Goal: Information Seeking & Learning: Compare options

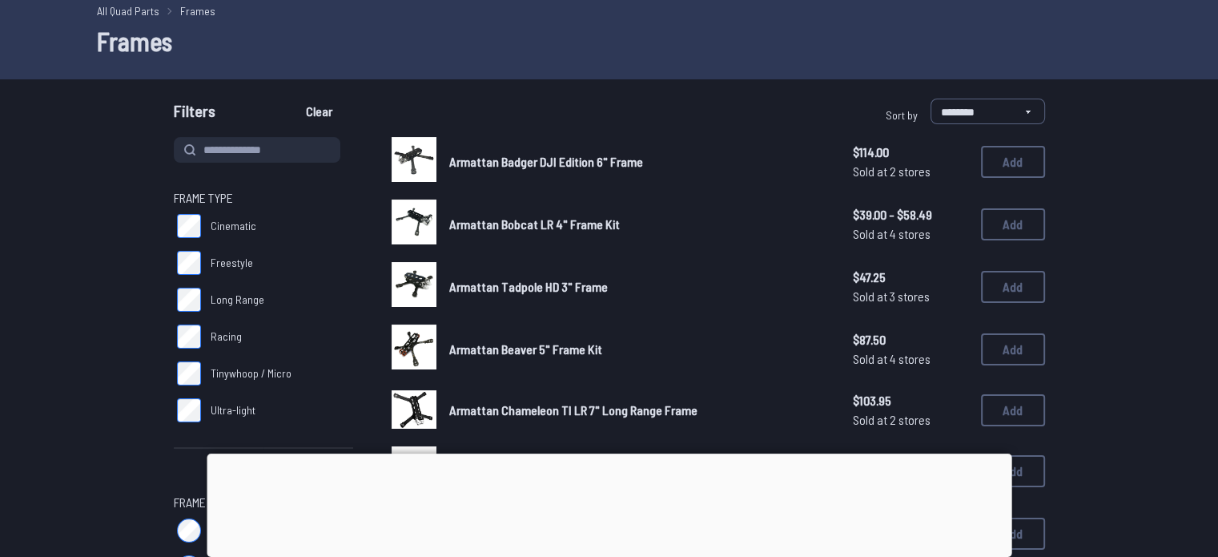
scroll to position [62, 0]
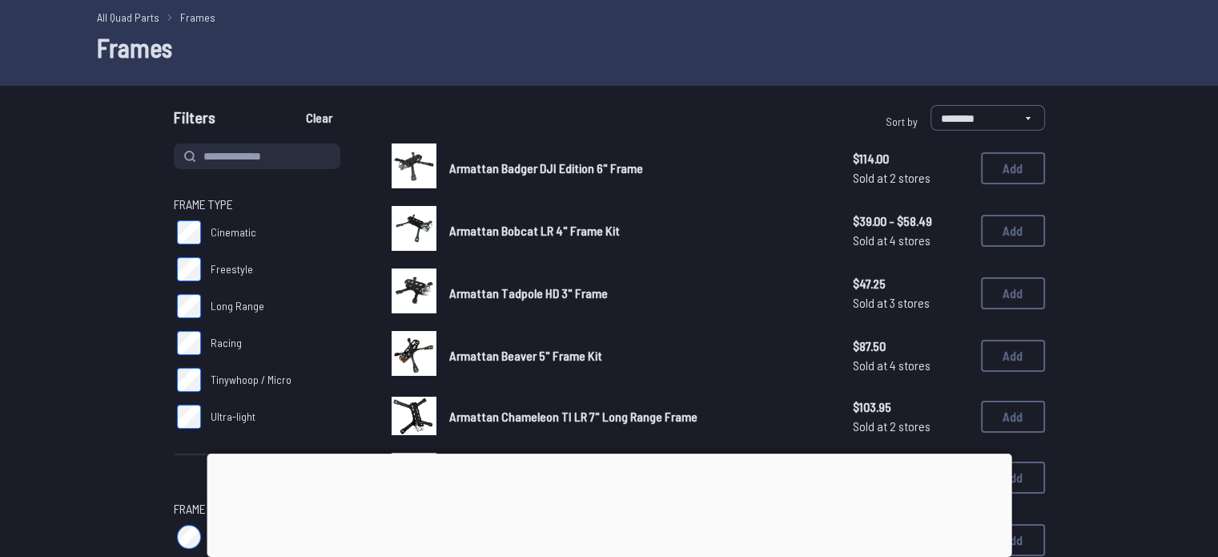
click at [413, 188] on img at bounding box center [414, 165] width 45 height 45
click at [392, 188] on img at bounding box center [414, 165] width 45 height 45
click at [422, 188] on img at bounding box center [414, 165] width 45 height 45
click at [394, 188] on img at bounding box center [414, 165] width 45 height 45
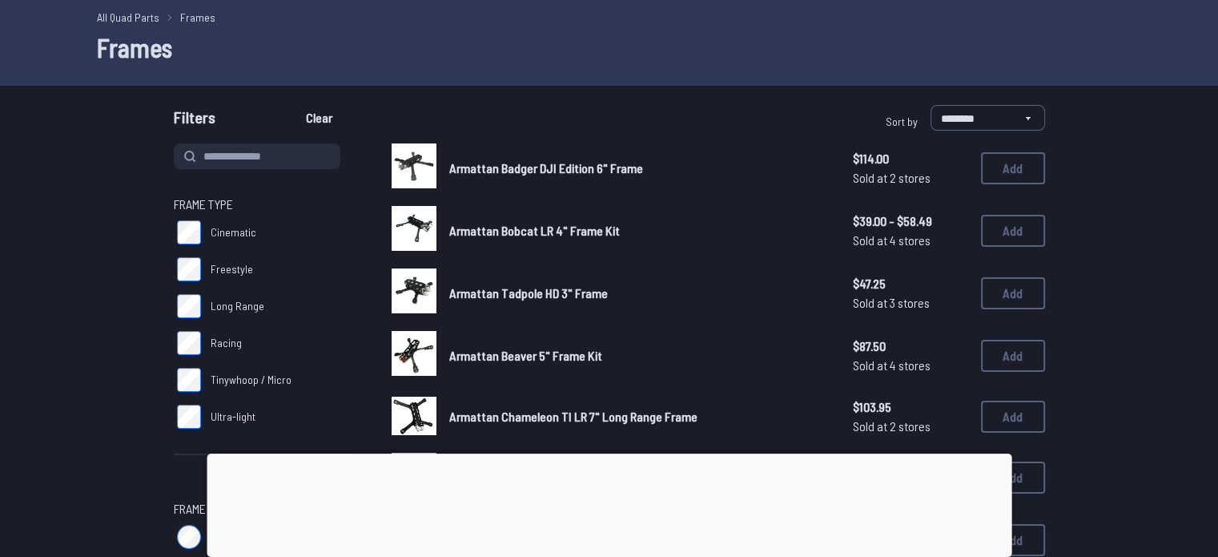
click at [394, 188] on img at bounding box center [414, 165] width 45 height 45
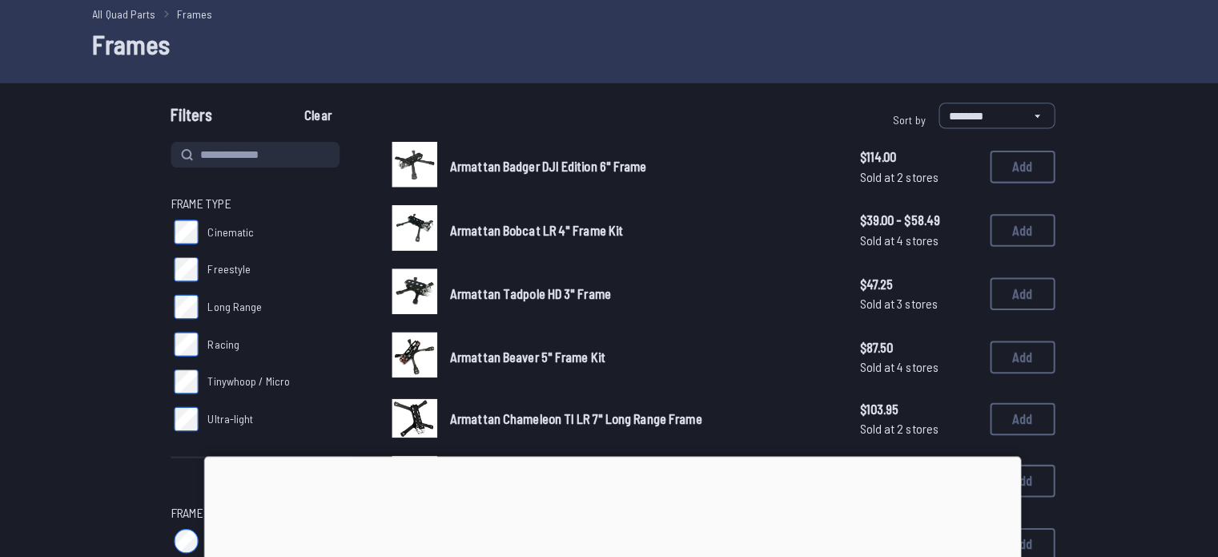
scroll to position [62, 0]
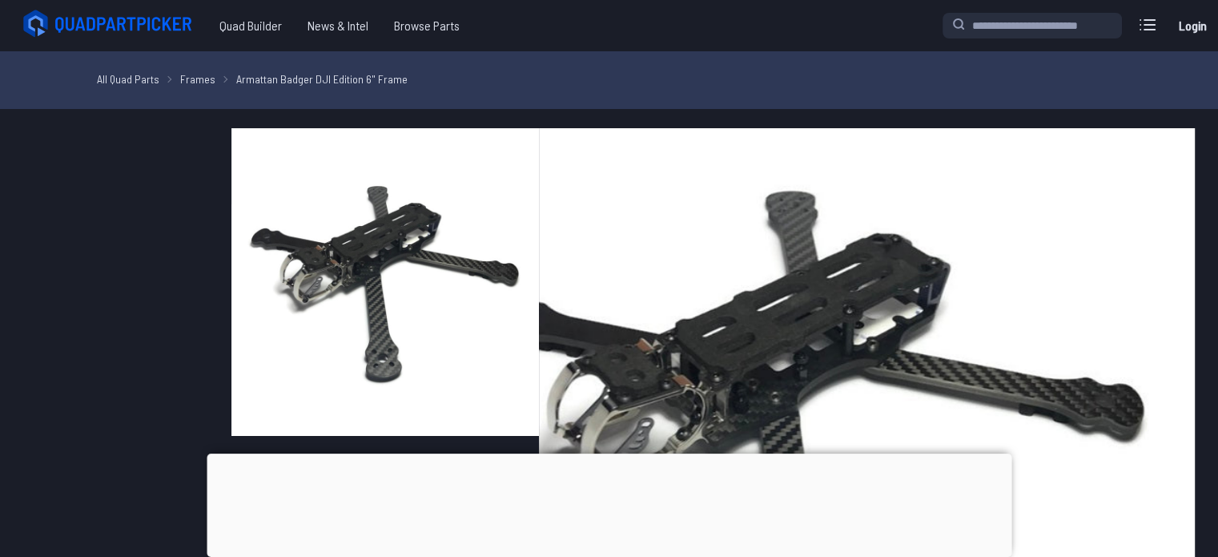
click at [415, 324] on img at bounding box center [385, 282] width 308 height 308
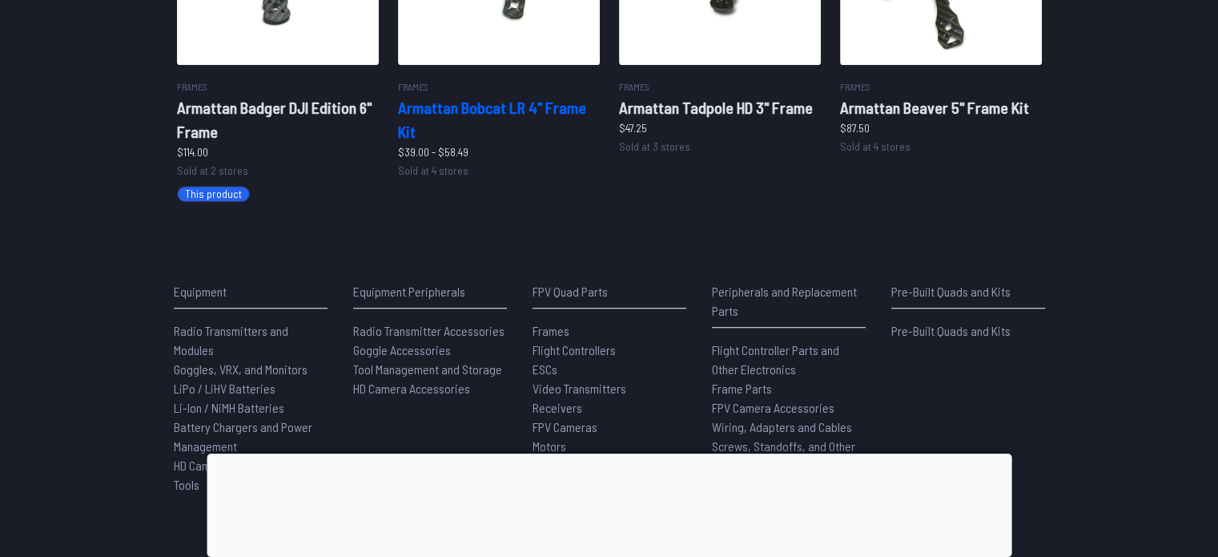
scroll to position [1163, 0]
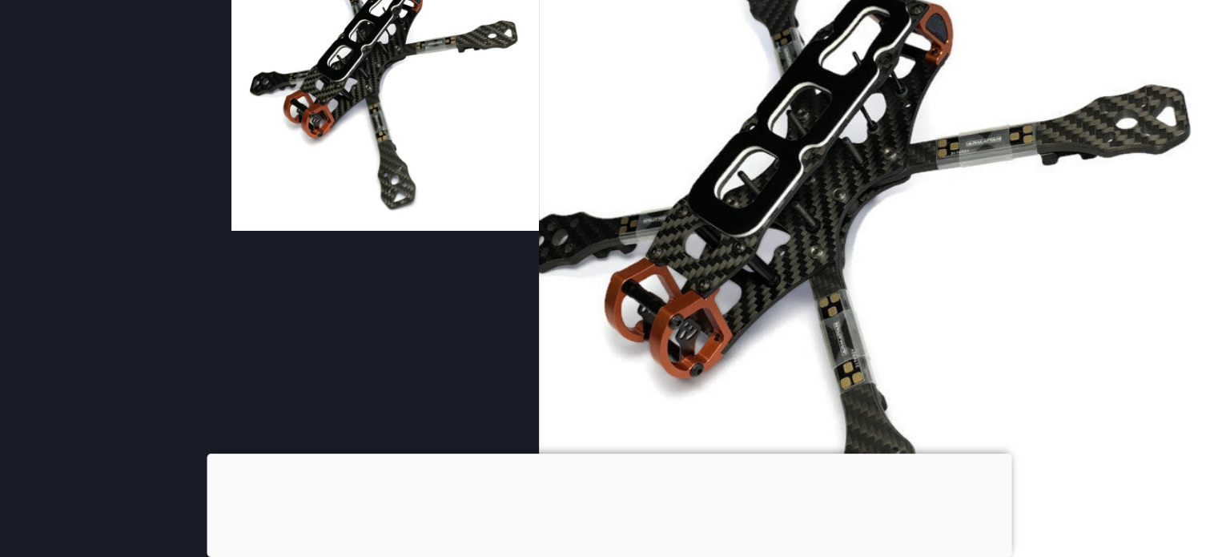
scroll to position [207, 0]
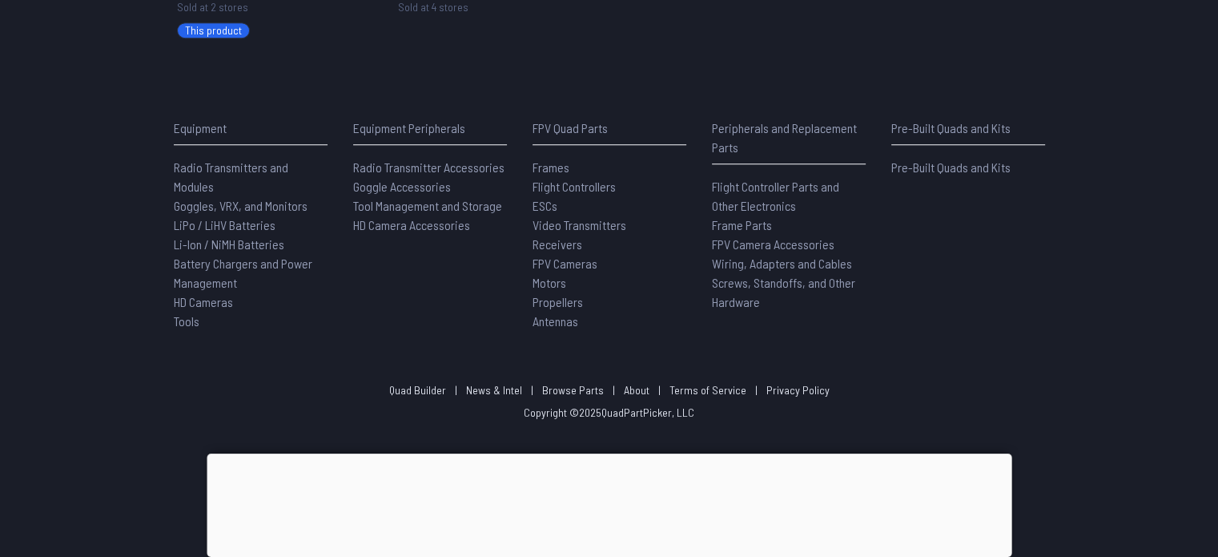
scroll to position [1640, 0]
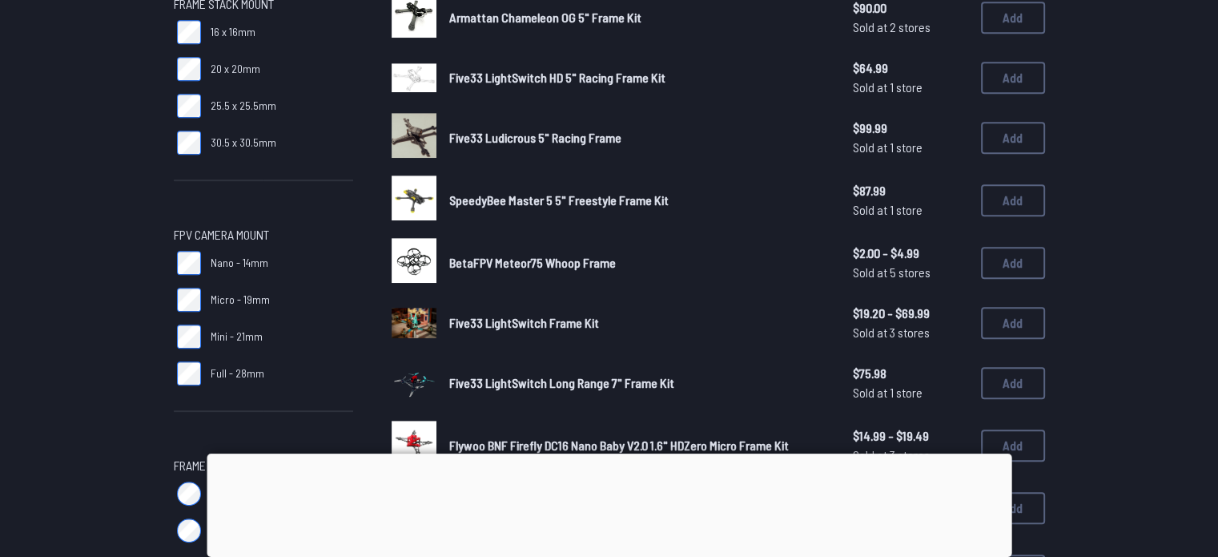
scroll to position [837, 0]
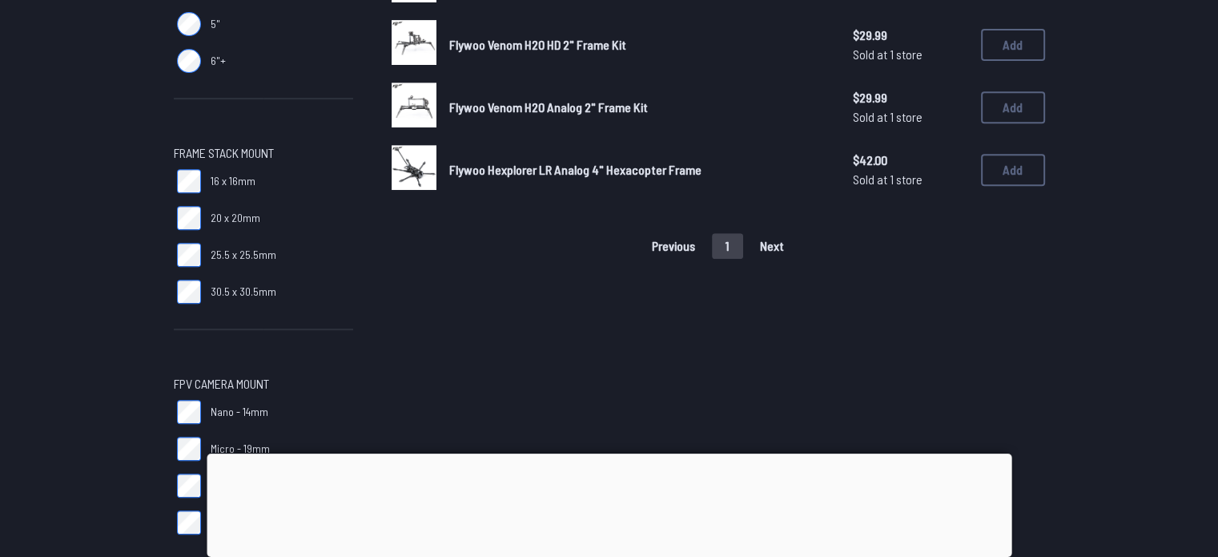
scroll to position [689, 0]
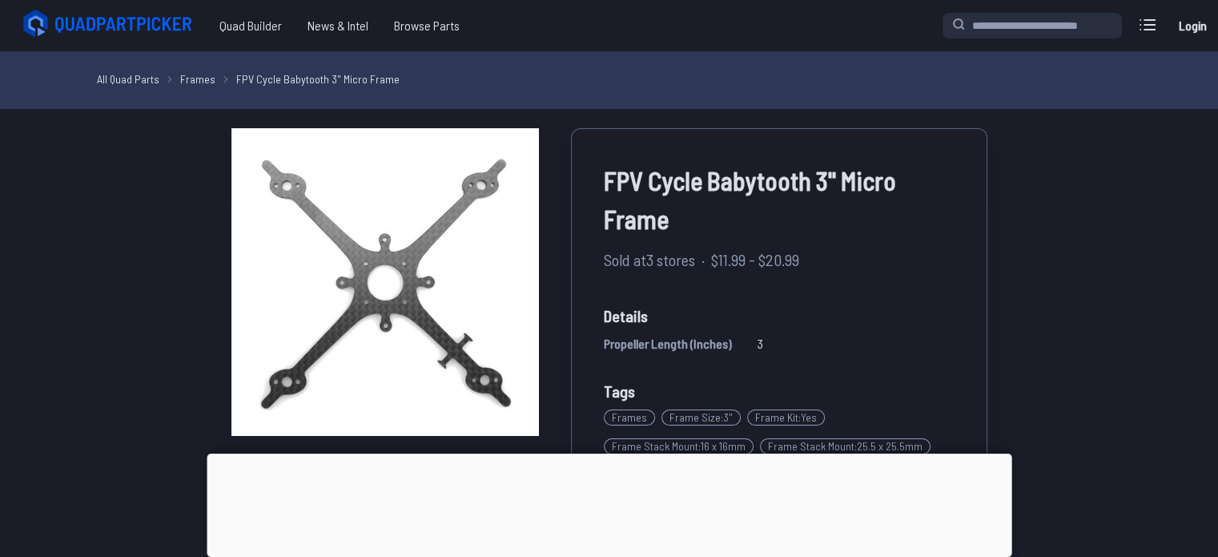
click at [374, 109] on div "All Quad Parts Frames FPV Cycle Babytooth 3" Micro Frame" at bounding box center [609, 80] width 1218 height 58
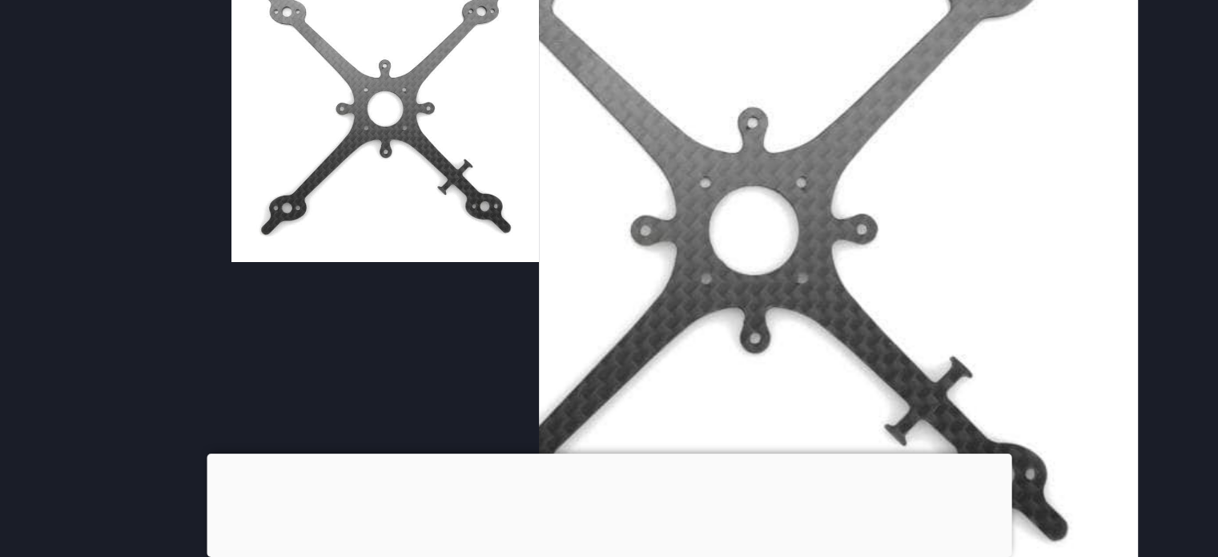
scroll to position [176, 0]
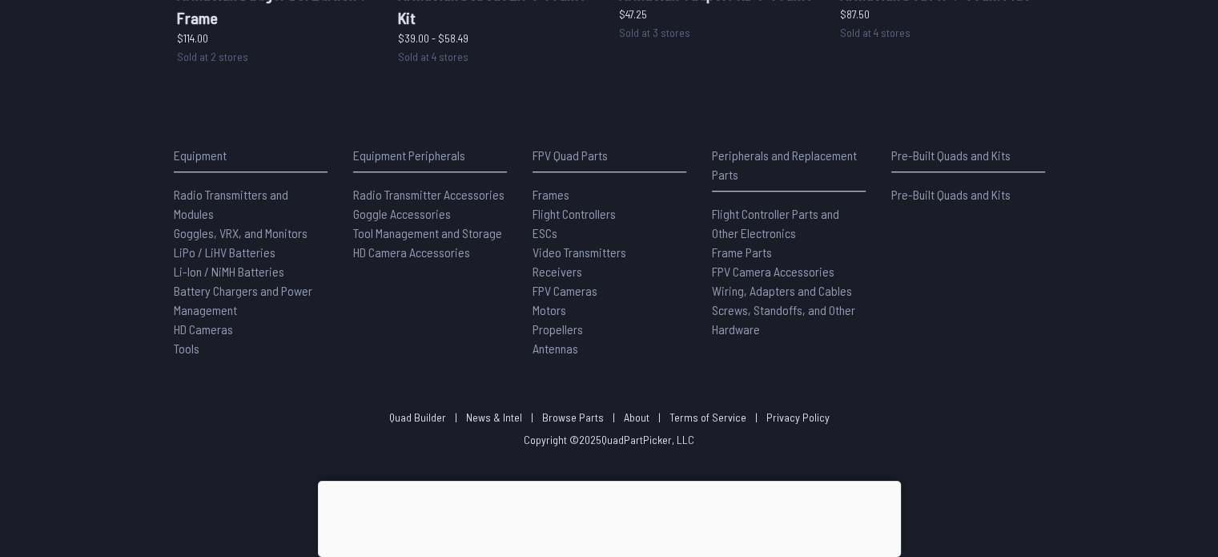
scroll to position [1624, 0]
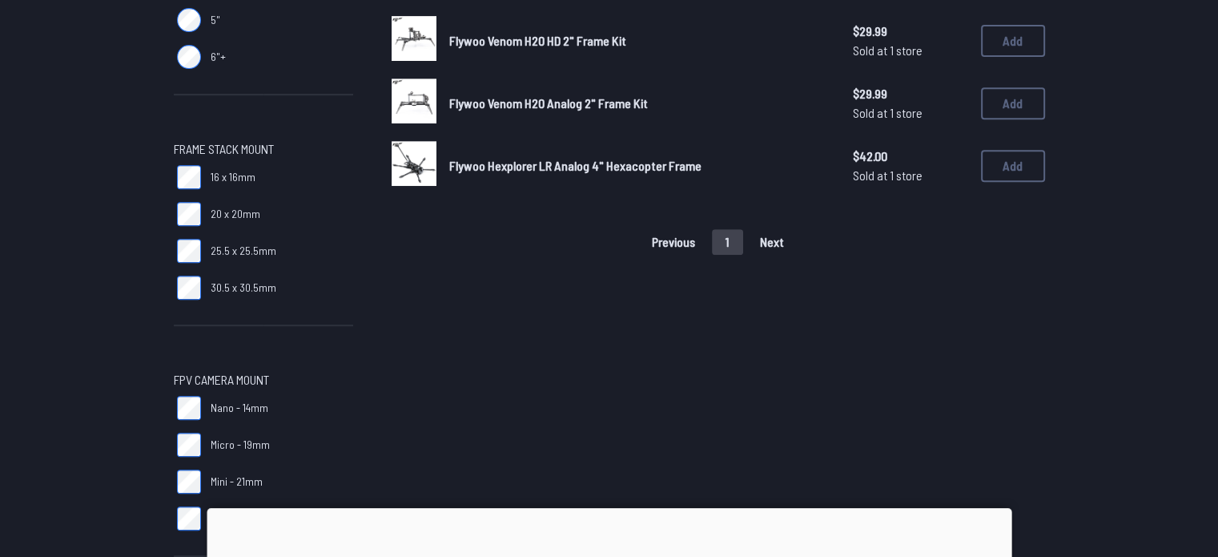
scroll to position [837, 0]
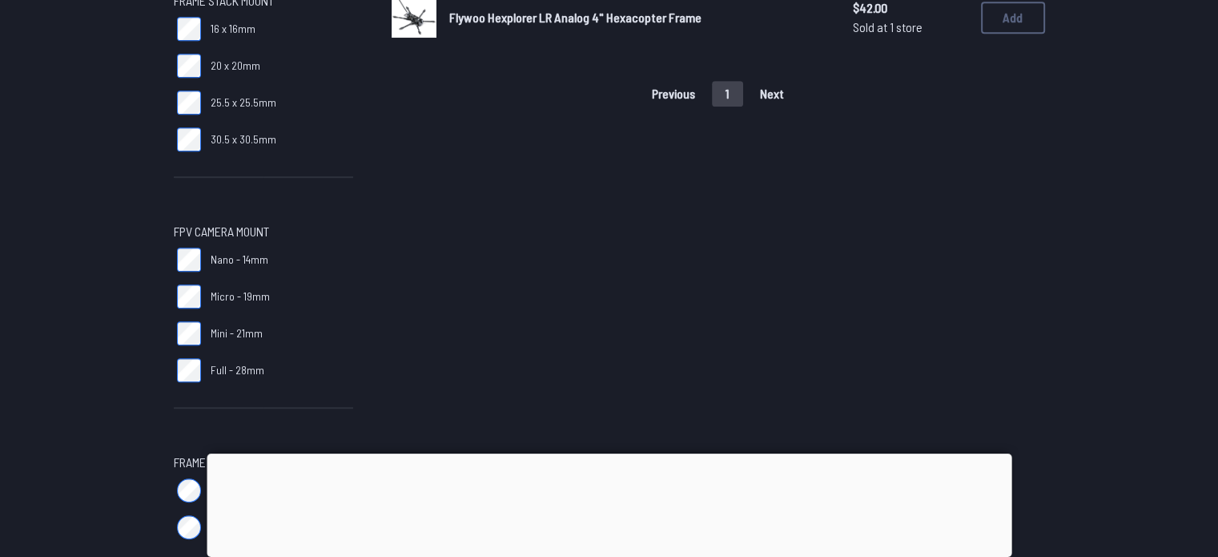
scroll to position [62, 0]
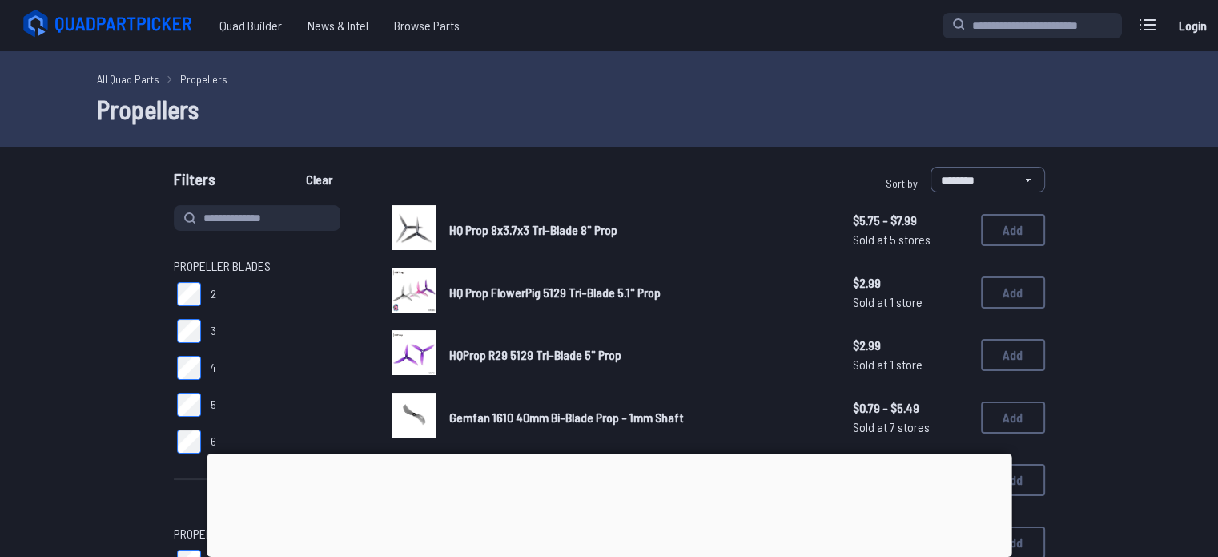
click at [401, 250] on img at bounding box center [414, 227] width 45 height 45
click at [476, 237] on span "HQ Prop 8x3.7x3 Tri-Blade 8" Prop" at bounding box center [533, 229] width 168 height 15
click at [392, 250] on img at bounding box center [414, 227] width 45 height 45
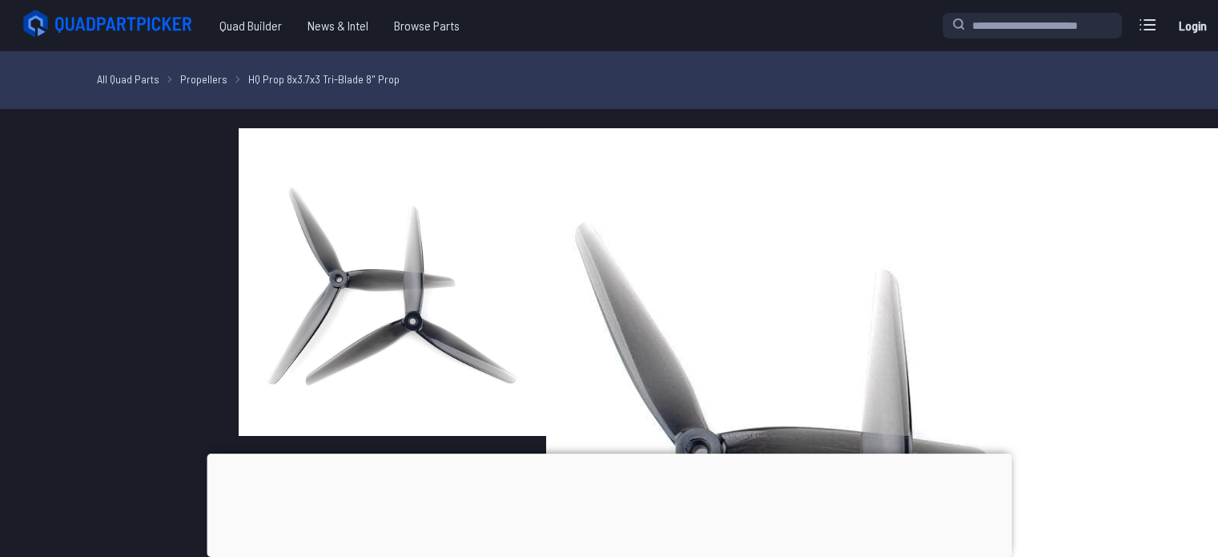
drag, startPoint x: 394, startPoint y: 292, endPoint x: 383, endPoint y: 268, distance: 25.8
click at [383, 268] on img at bounding box center [393, 282] width 308 height 308
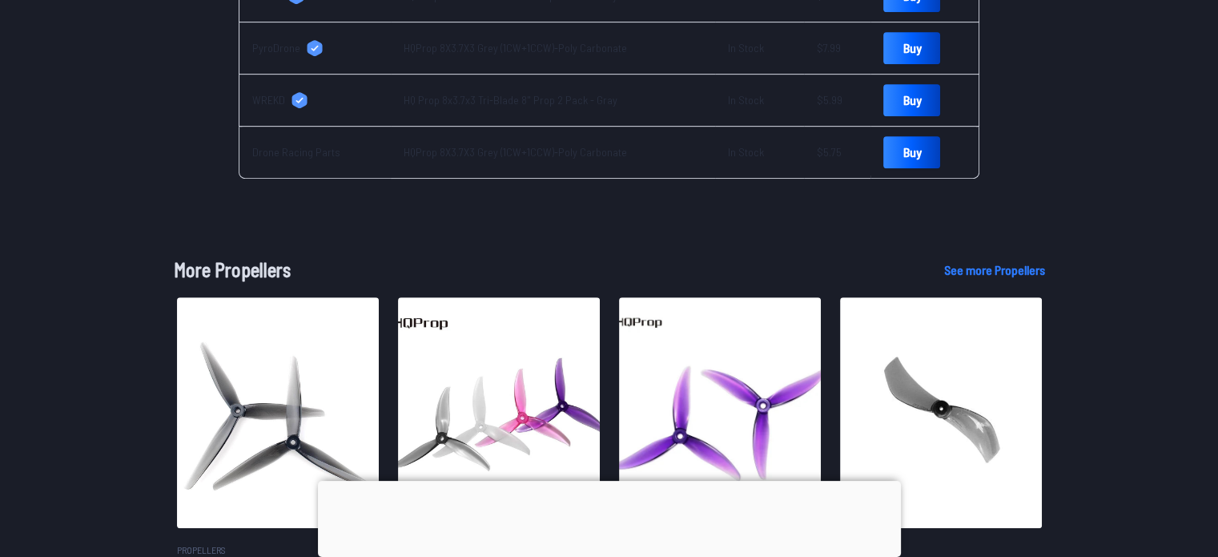
click at [292, 160] on span "Drone Racing Parts" at bounding box center [296, 152] width 88 height 16
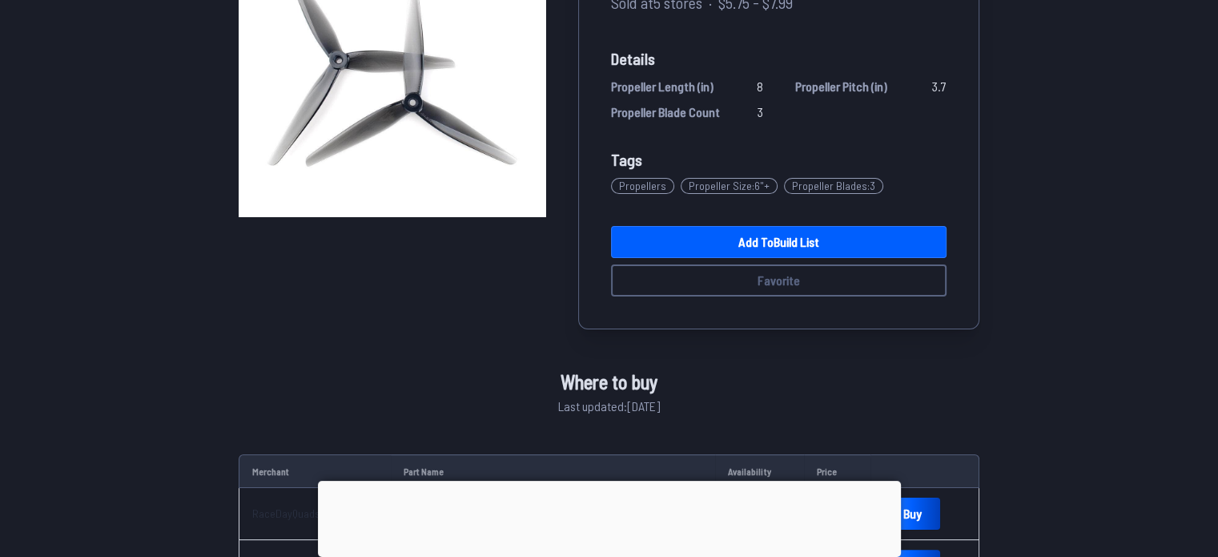
scroll to position [220, 0]
